Goal: Obtain resource: Obtain resource

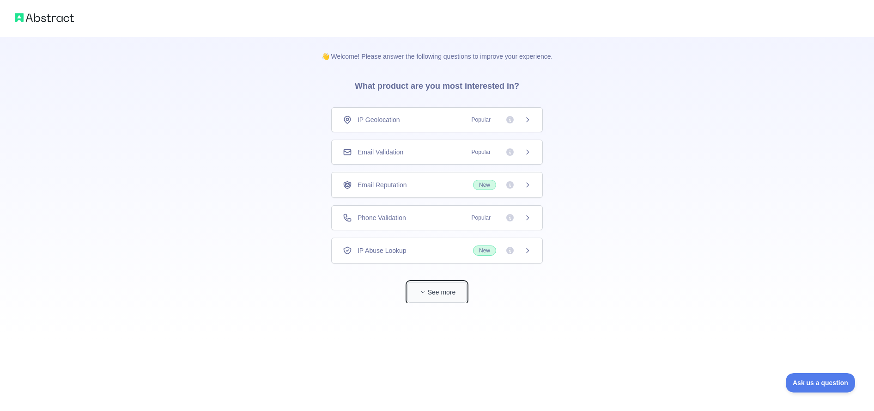
click at [435, 301] on button "See more" at bounding box center [436, 292] width 59 height 21
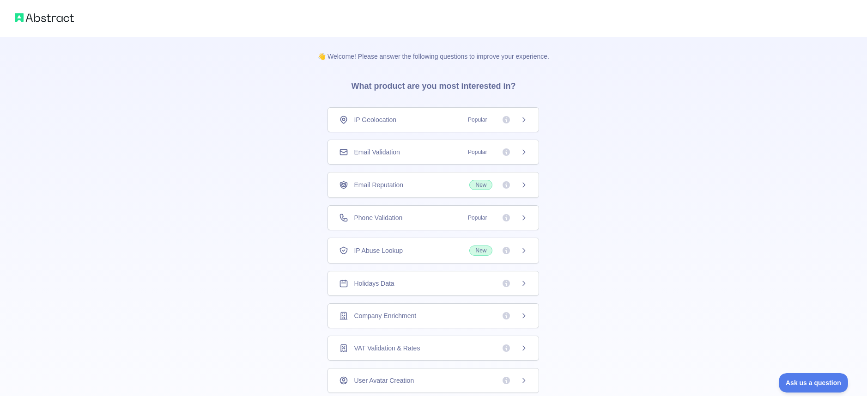
click at [254, 281] on div "👋 Welcome! Please answer the following questions to improve your experience. Wh…" at bounding box center [433, 293] width 867 height 587
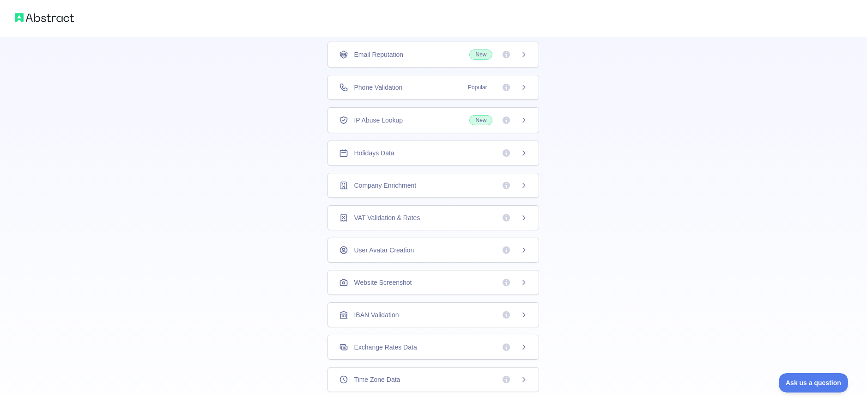
scroll to position [177, 0]
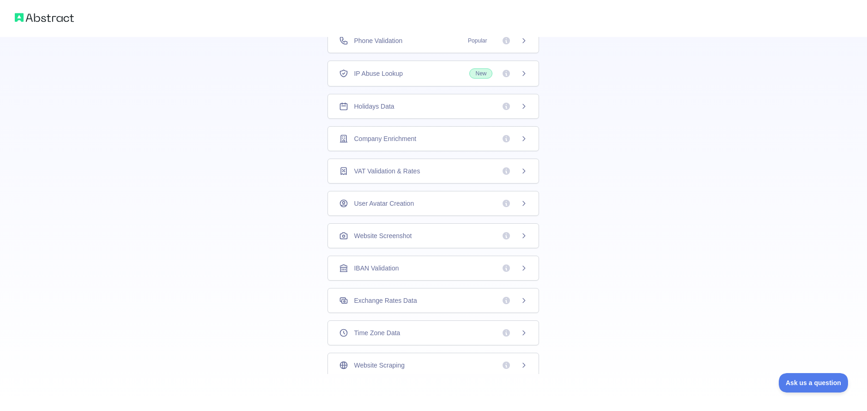
click at [349, 299] on div "Exchange Rates Data" at bounding box center [378, 300] width 78 height 9
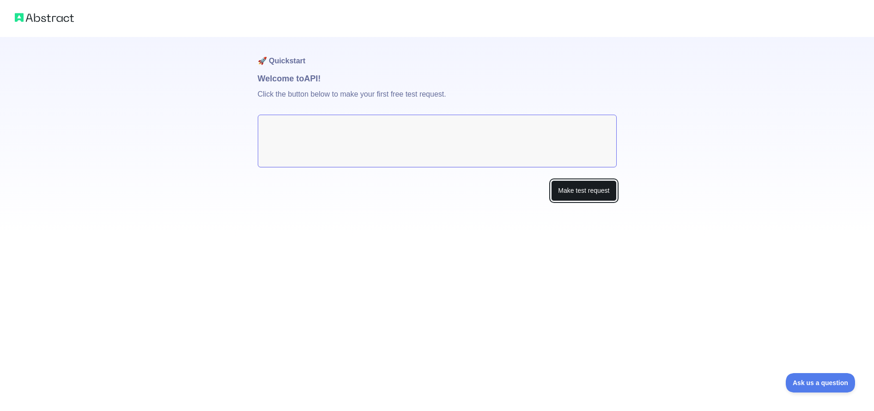
click at [579, 197] on button "Make test request" at bounding box center [583, 190] width 65 height 21
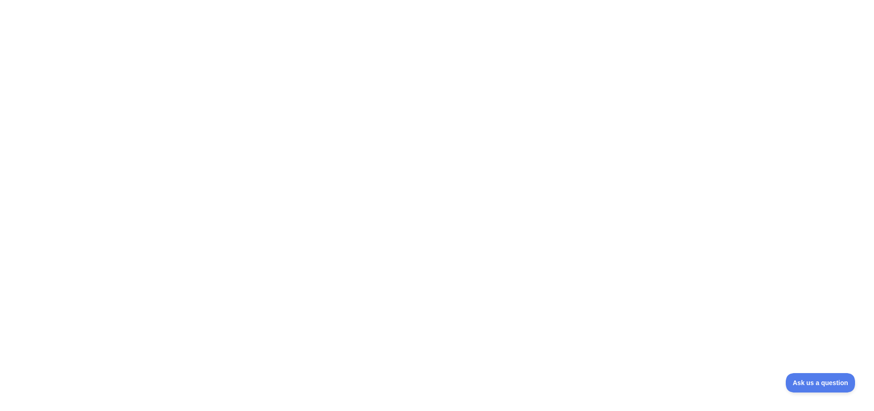
click at [579, 292] on div at bounding box center [437, 205] width 874 height 411
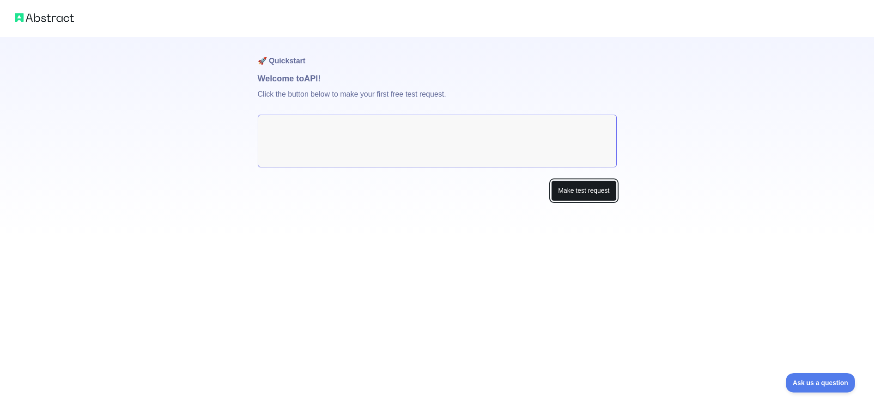
click at [576, 188] on button "Make test request" at bounding box center [583, 190] width 65 height 21
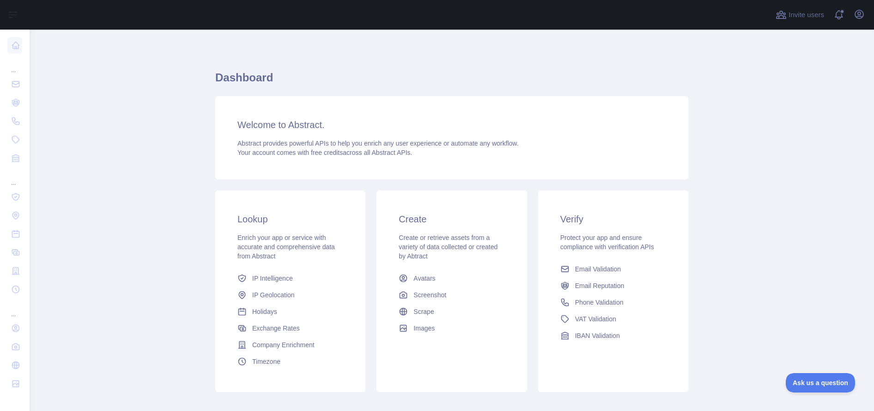
click at [85, 250] on main "Dashboard Welcome to Abstract. Abstract provides powerful APIs to help you enri…" at bounding box center [452, 220] width 844 height 381
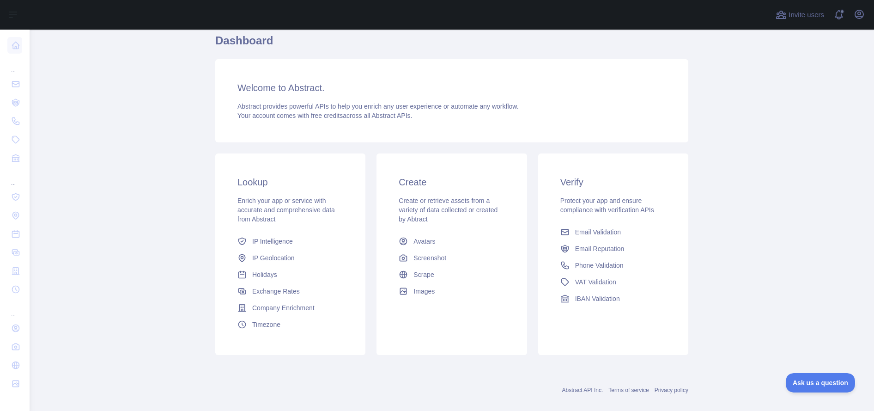
scroll to position [49, 0]
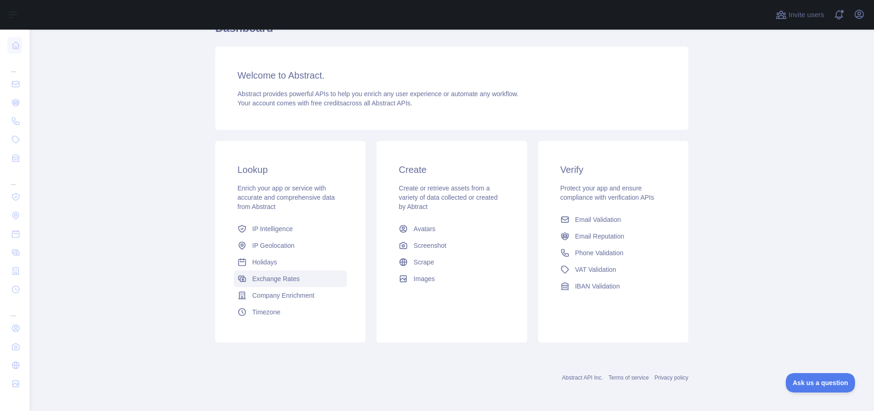
click at [292, 284] on link "Exchange Rates" at bounding box center [290, 278] width 113 height 17
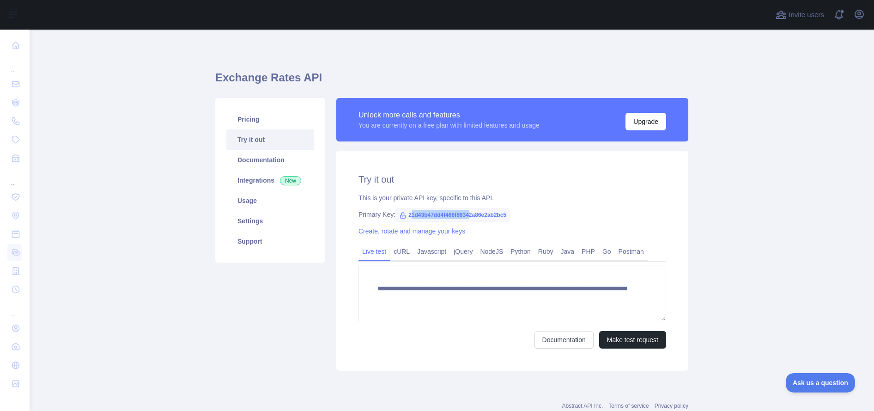
drag, startPoint x: 405, startPoint y: 211, endPoint x: 468, endPoint y: 212, distance: 62.3
click at [468, 212] on span "21d43b47dd4f468f88342a86e2ab2bc5" at bounding box center [452, 215] width 115 height 14
click at [481, 213] on span "21d43b47dd4f468f88342a86e2ab2bc5" at bounding box center [452, 215] width 115 height 14
copy span "21d43b47dd4f468f88342a86e2ab2bc5"
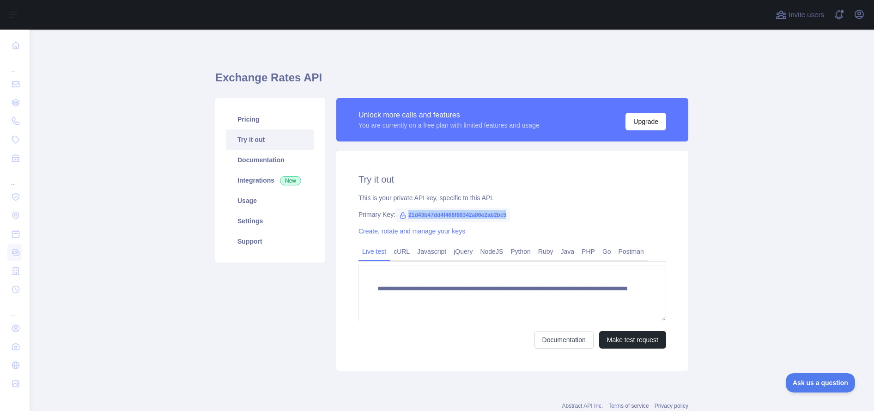
copy span "21d43b47dd4f468f88342a86e2ab2bc5"
